Goal: Information Seeking & Learning: Learn about a topic

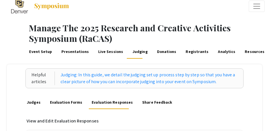
scroll to position [6, 0]
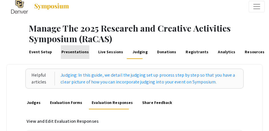
click at [80, 52] on link "Presentations" at bounding box center [75, 52] width 29 height 14
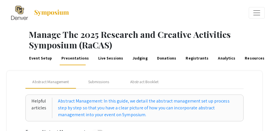
scroll to position [48, 0]
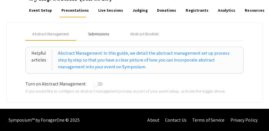
click at [101, 36] on div "Submissions" at bounding box center [99, 34] width 46 height 14
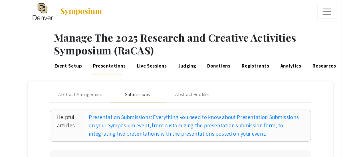
scroll to position [0, 0]
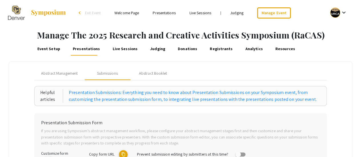
click at [163, 10] on li "Presentations" at bounding box center [164, 12] width 36 height 7
click at [164, 11] on link "Presentations" at bounding box center [164, 12] width 23 height 5
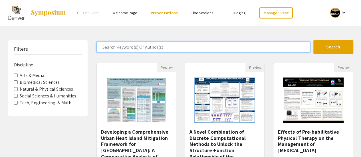
click at [136, 46] on input "Search Keyword(s) Or Author(s)" at bounding box center [202, 47] width 213 height 11
type input "architecture"
click at [273, 40] on button "Search" at bounding box center [333, 47] width 40 height 14
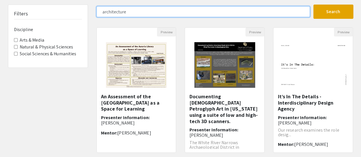
scroll to position [40, 0]
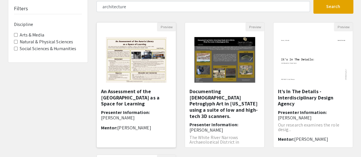
click at [135, 96] on h5 "An Assessment of the [GEOGRAPHIC_DATA] as a Space for Learning" at bounding box center [136, 97] width 71 height 19
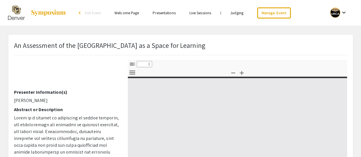
select select "custom"
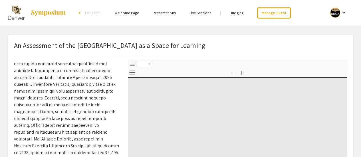
type input "0"
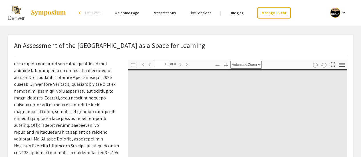
scroll to position [160, 0]
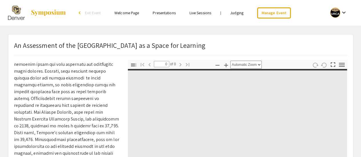
select select "custom"
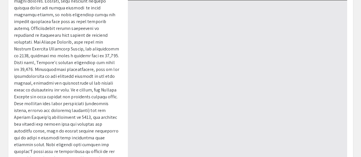
type input "1"
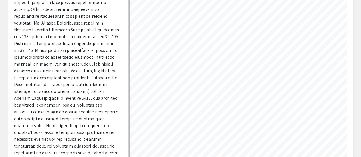
scroll to position [187, 0]
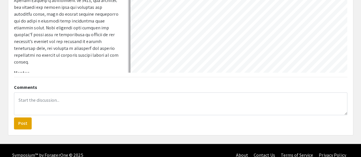
select select "auto"
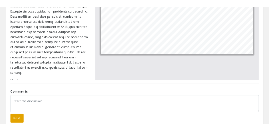
scroll to position [161, 0]
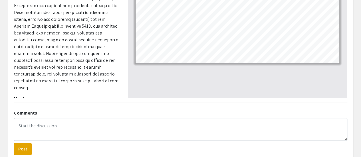
drag, startPoint x: 39, startPoint y: 91, endPoint x: 14, endPoint y: 91, distance: 24.5
click at [14, 103] on p "[PERSON_NAME]" at bounding box center [66, 106] width 105 height 7
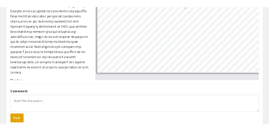
scroll to position [123, 0]
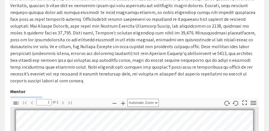
copy p "[PERSON_NAME]"
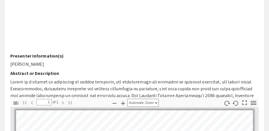
scroll to position [0, 0]
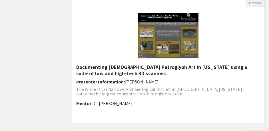
scroll to position [197, 0]
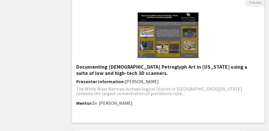
click at [154, 47] on img "Open Presentation <p>Documenting Native American Petroglyph Art in Nevada using…" at bounding box center [168, 35] width 72 height 57
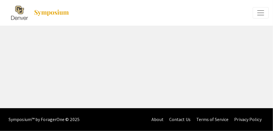
select select "custom"
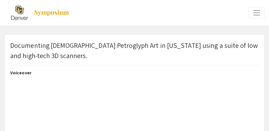
type input "0"
select select "custom"
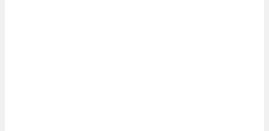
scroll to position [76, 0]
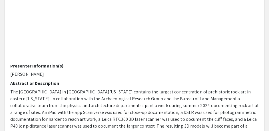
type input "1"
select select "auto"
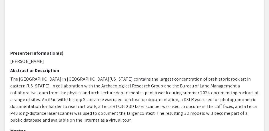
scroll to position [71, 0]
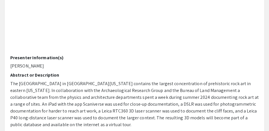
drag, startPoint x: 40, startPoint y: 65, endPoint x: 11, endPoint y: 65, distance: 29.1
click at [11, 65] on p "[PERSON_NAME]" at bounding box center [134, 66] width 248 height 7
copy p "[PERSON_NAME]"
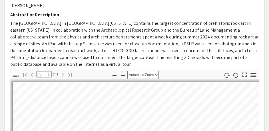
scroll to position [76, 0]
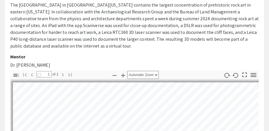
click at [41, 62] on p "Dr. [PERSON_NAME]" at bounding box center [134, 65] width 248 height 7
drag, startPoint x: 47, startPoint y: 62, endPoint x: 10, endPoint y: 62, distance: 37.1
click at [10, 62] on p "Dr. [PERSON_NAME]" at bounding box center [134, 65] width 248 height 7
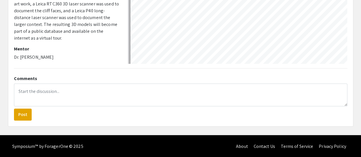
scroll to position [44, 0]
